Goal: Find specific page/section

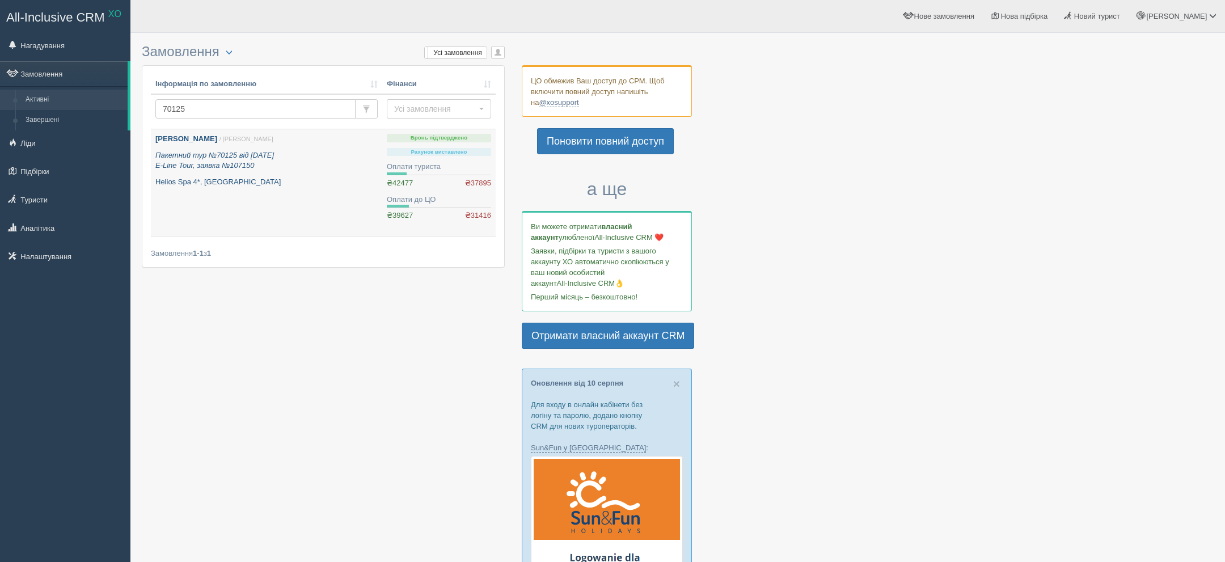
click at [306, 168] on p "Пакетний тур №70125 від [DATE] E-Line Tour, заявка №107150" at bounding box center [266, 160] width 222 height 21
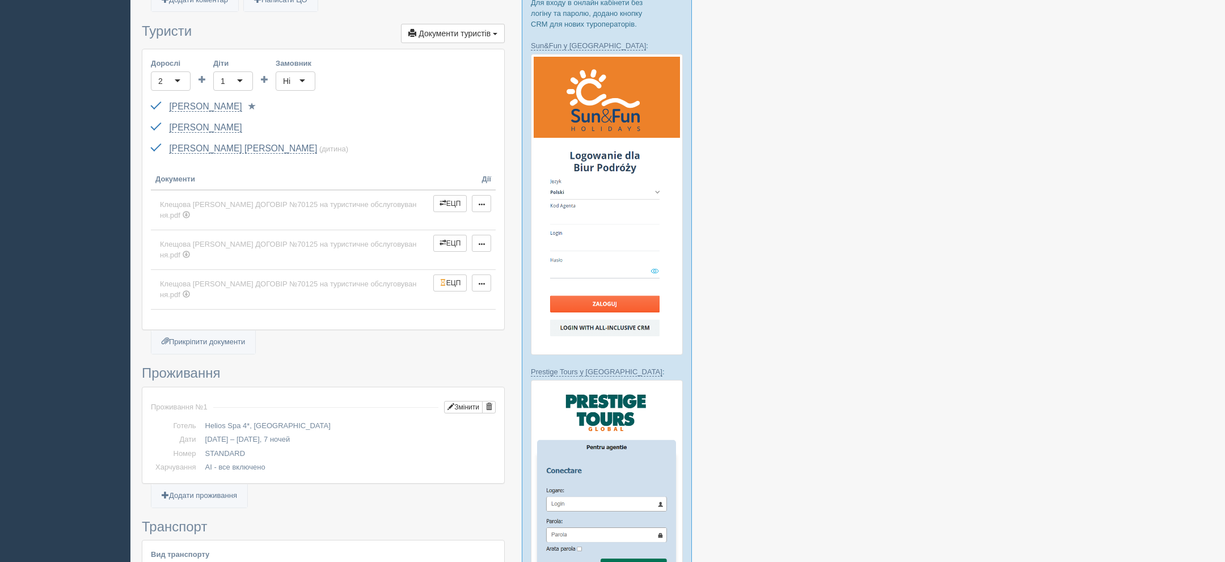
scroll to position [403, 0]
